Goal: Task Accomplishment & Management: Manage account settings

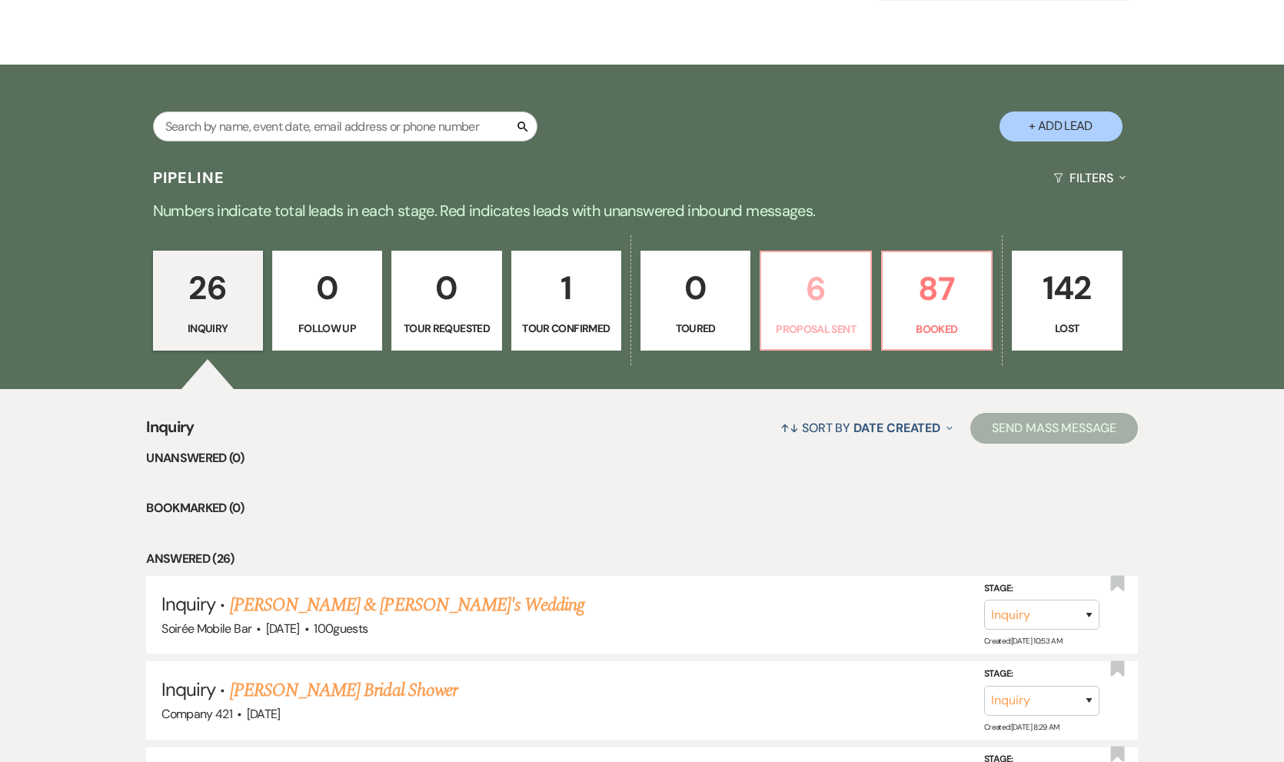
click at [830, 298] on p "6" at bounding box center [815, 289] width 90 height 52
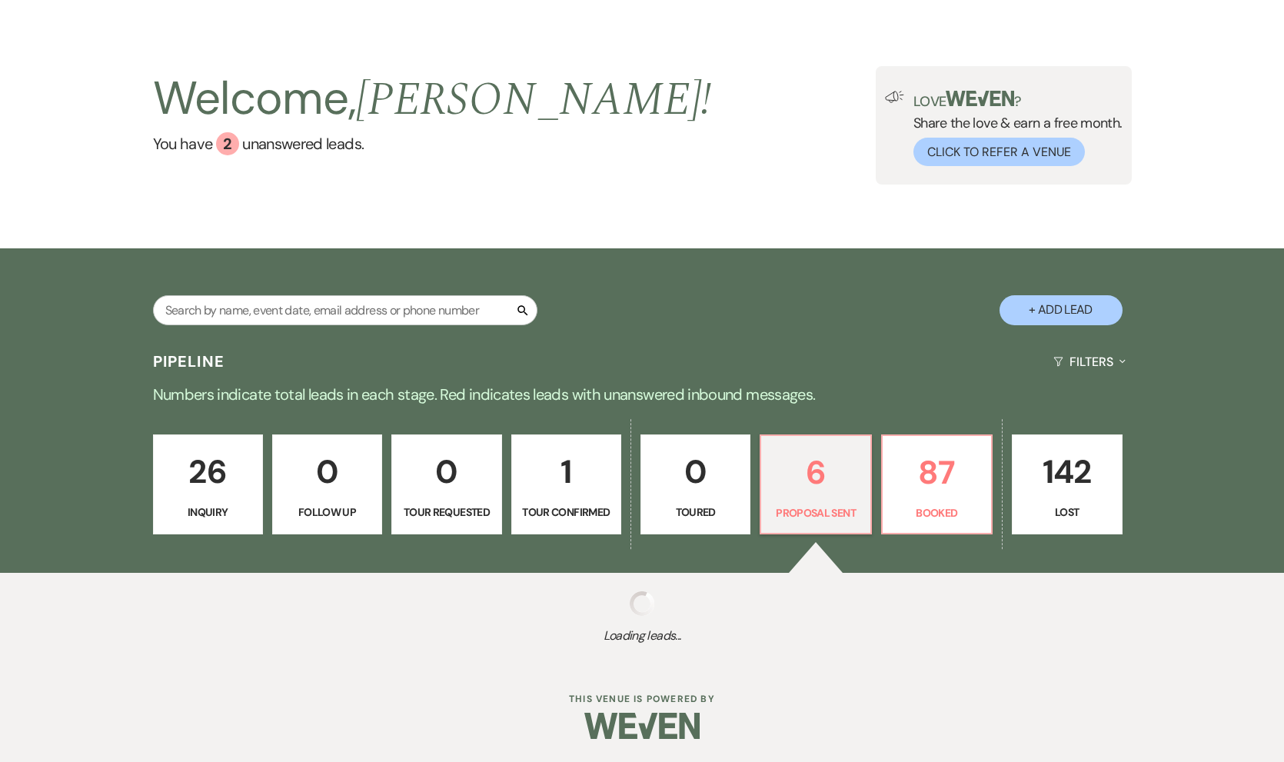
scroll to position [222, 0]
select select "6"
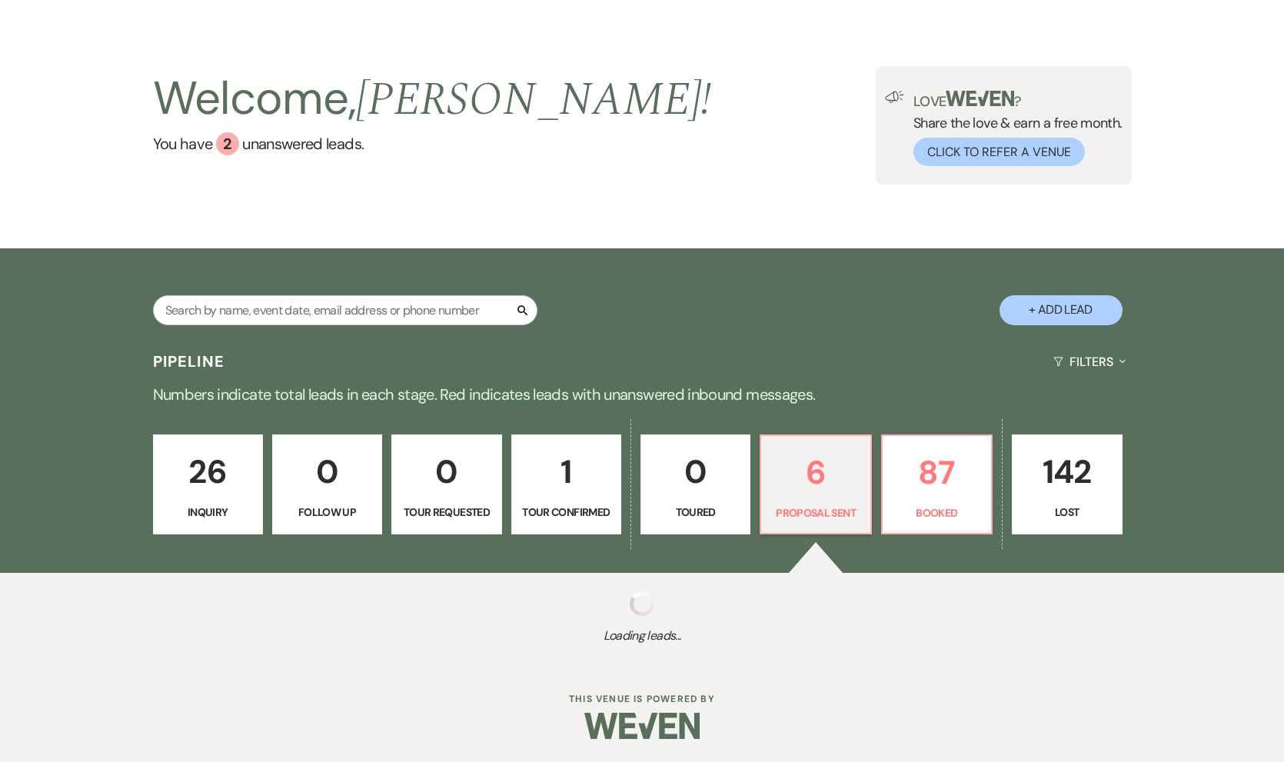
select select "6"
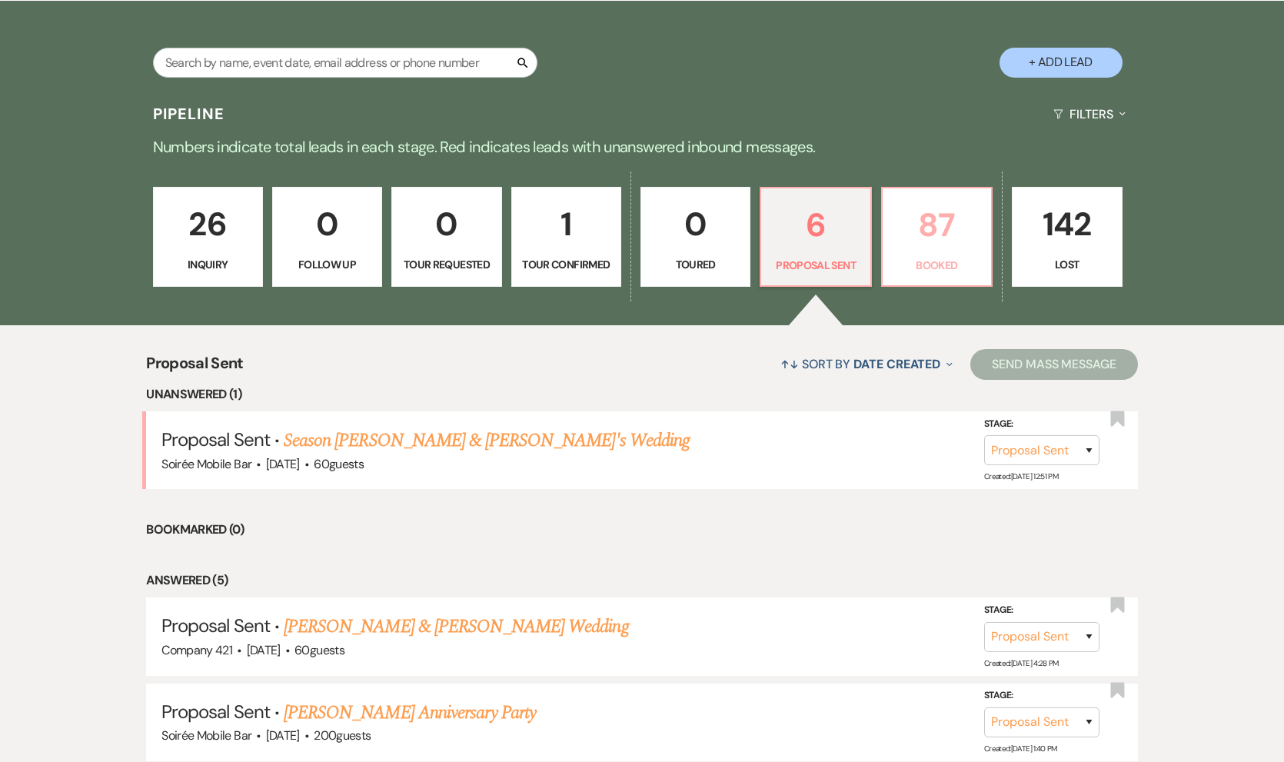
click at [917, 271] on p "Booked" at bounding box center [937, 265] width 90 height 17
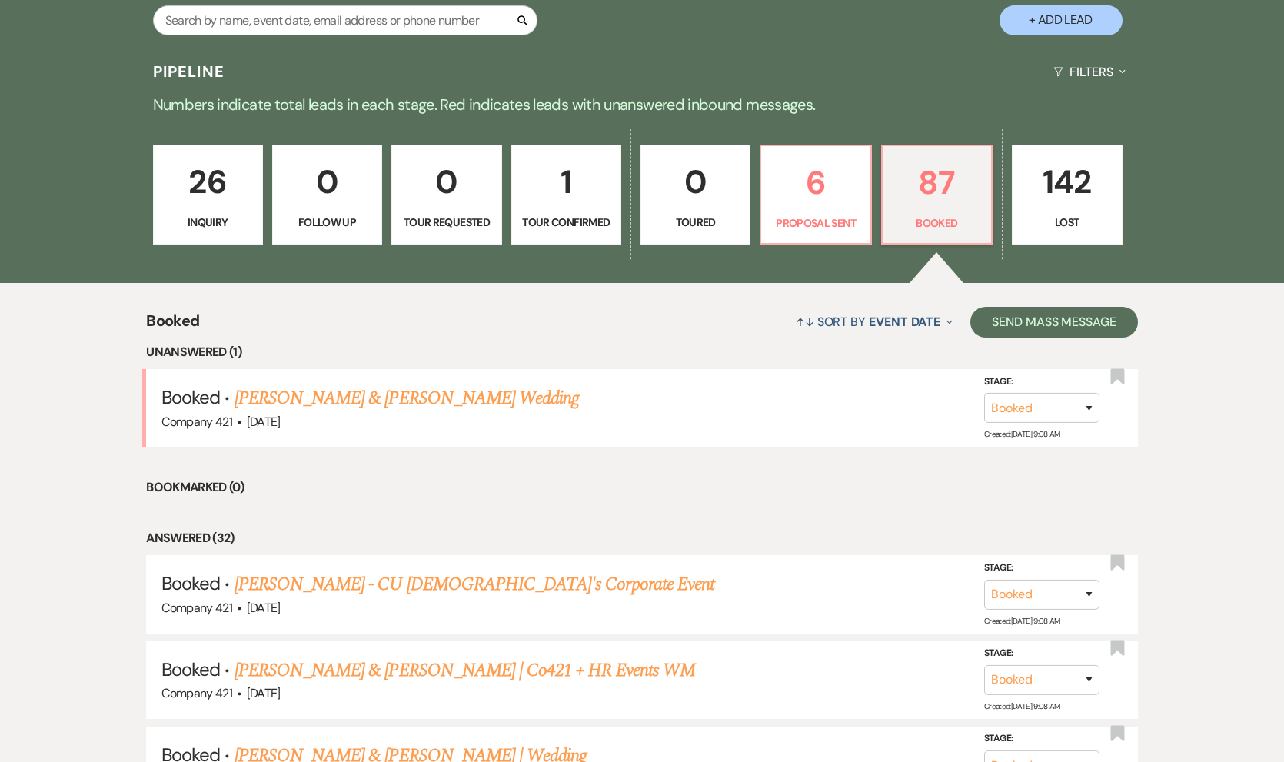
scroll to position [329, 0]
